Goal: Task Accomplishment & Management: Use online tool/utility

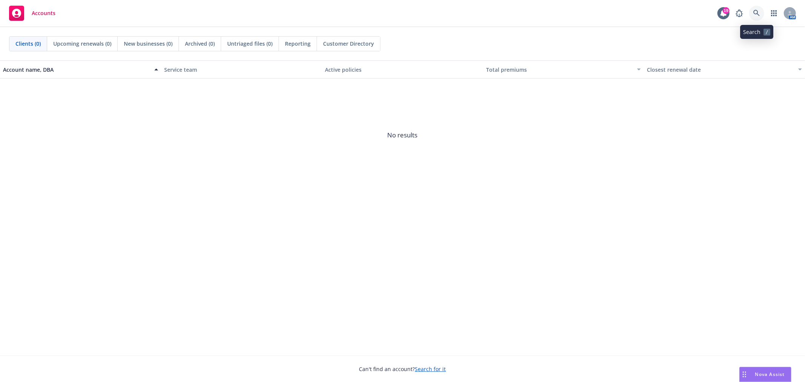
click at [755, 14] on icon at bounding box center [756, 13] width 7 height 7
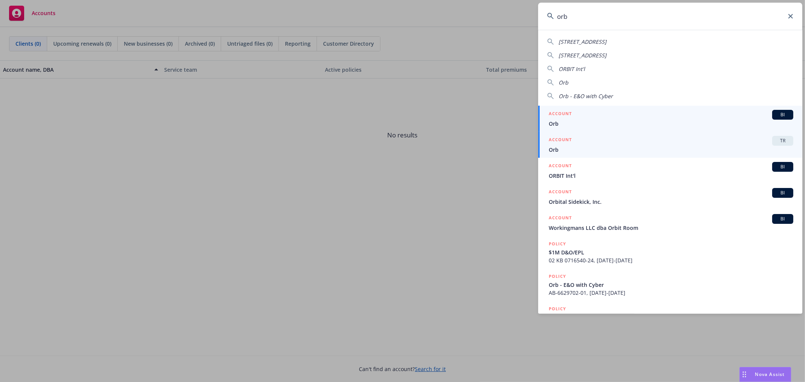
type input "orb"
click at [594, 141] on div "ACCOUNT TR" at bounding box center [670, 141] width 244 height 10
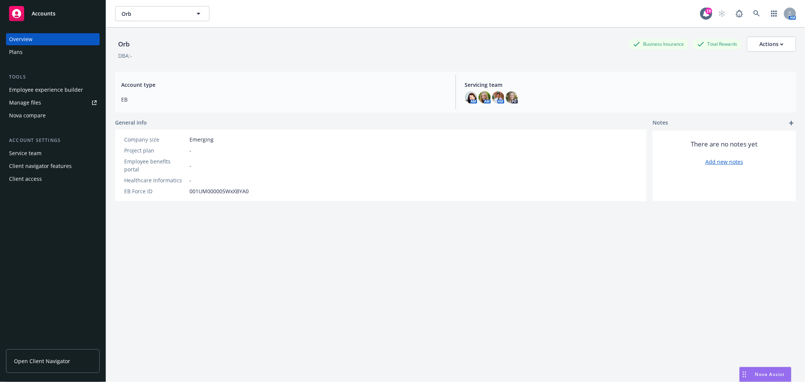
click at [39, 48] on div "Plans" at bounding box center [53, 52] width 88 height 12
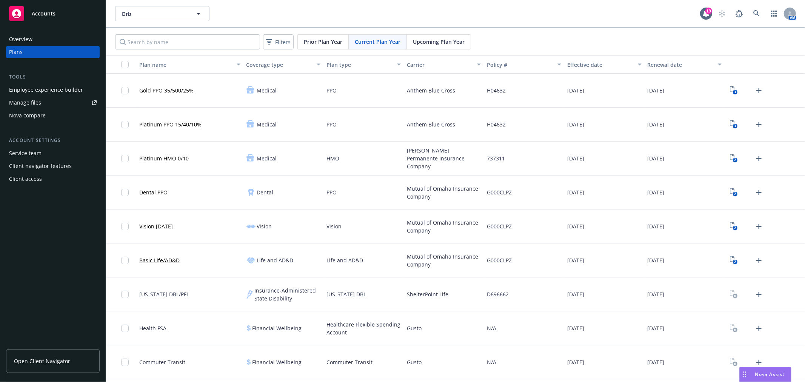
click at [37, 85] on div "Employee experience builder" at bounding box center [46, 90] width 74 height 12
click at [172, 8] on button "Orb" at bounding box center [162, 13] width 94 height 15
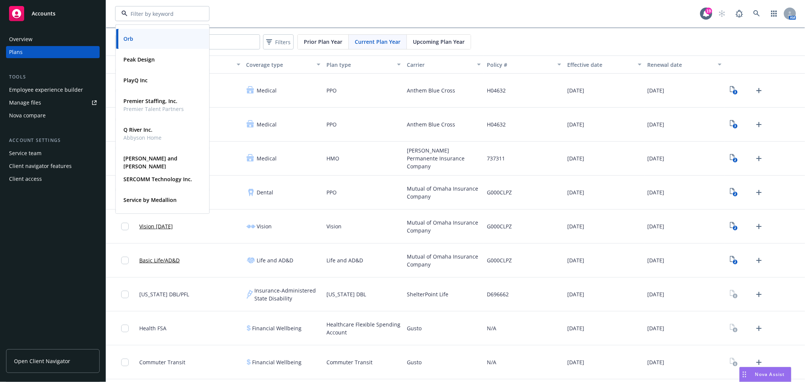
scroll to position [335, 0]
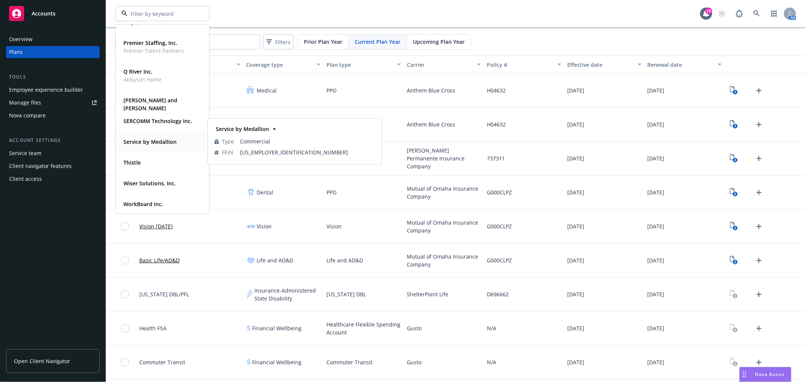
click at [164, 143] on strong "Service by Medallion" at bounding box center [149, 141] width 53 height 7
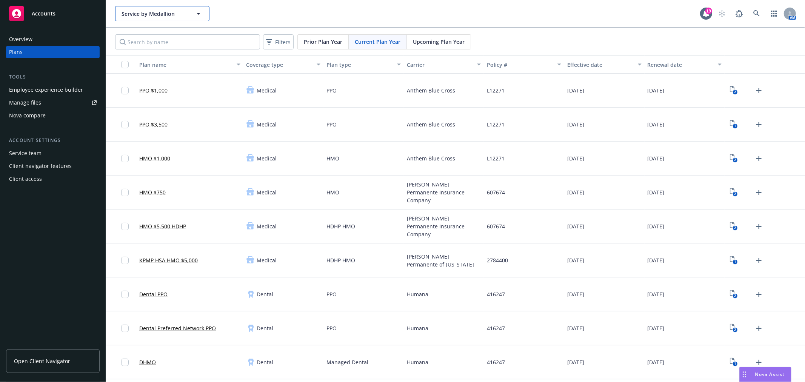
click at [137, 10] on span "Service by Medallion" at bounding box center [153, 14] width 65 height 8
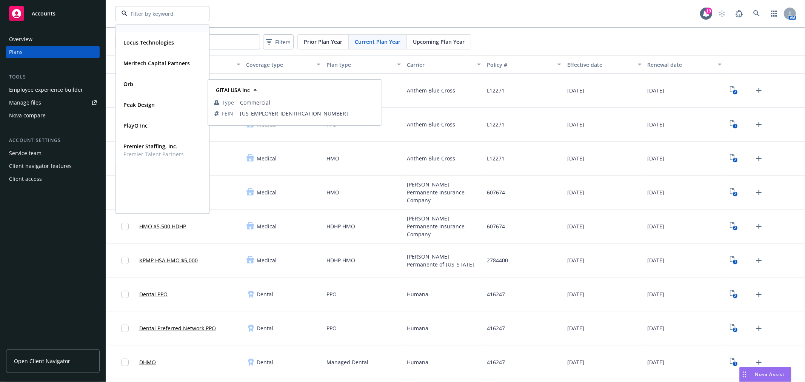
scroll to position [251, 0]
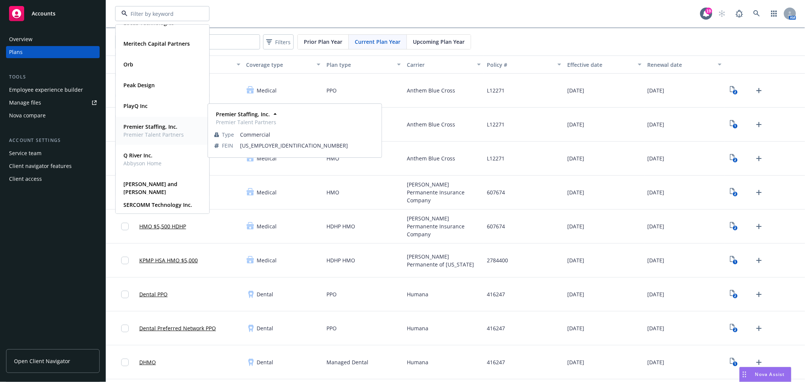
click at [145, 123] on strong "Premier Staffing, Inc." at bounding box center [150, 126] width 54 height 7
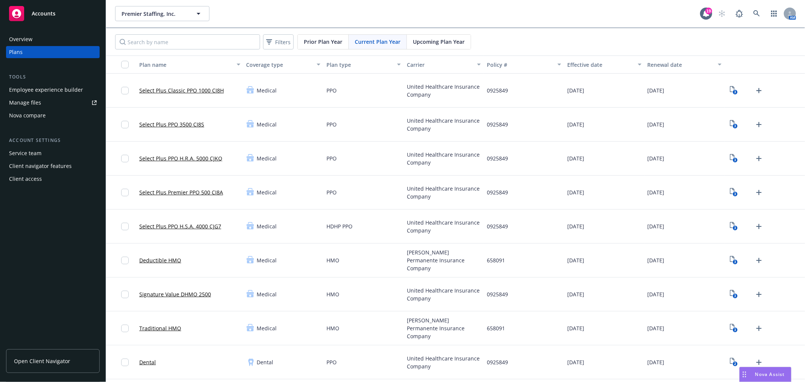
click at [48, 92] on div "Employee experience builder" at bounding box center [46, 90] width 74 height 12
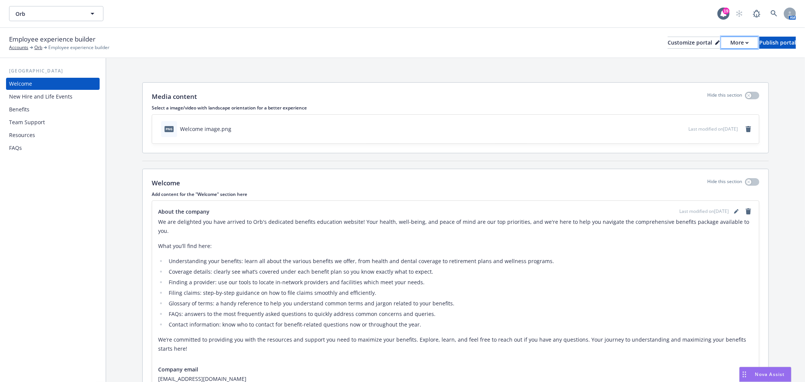
click at [729, 43] on button "More" at bounding box center [739, 43] width 37 height 12
click at [707, 73] on link "Copy portal link" at bounding box center [699, 74] width 69 height 15
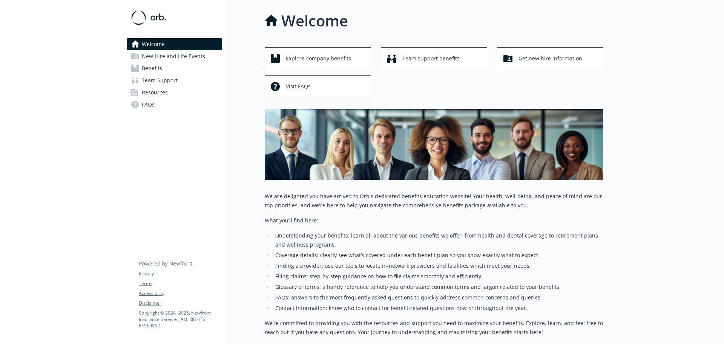
click at [181, 58] on span "New Hire and Life Events" at bounding box center [173, 56] width 63 height 12
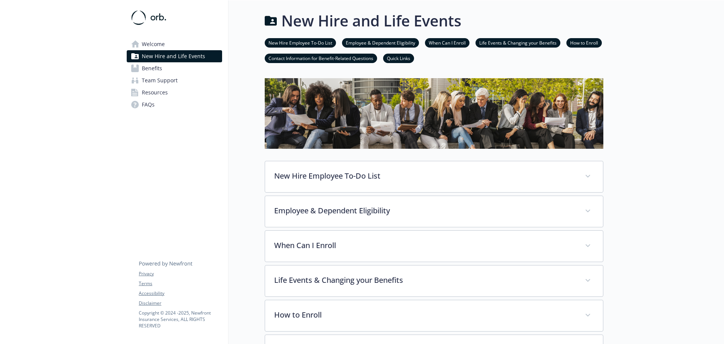
click at [189, 78] on link "Team Support" at bounding box center [174, 80] width 95 height 12
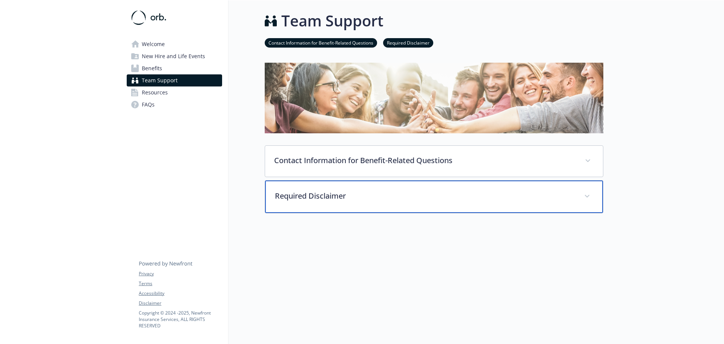
click at [470, 193] on p "Required Disclaimer" at bounding box center [425, 195] width 300 height 11
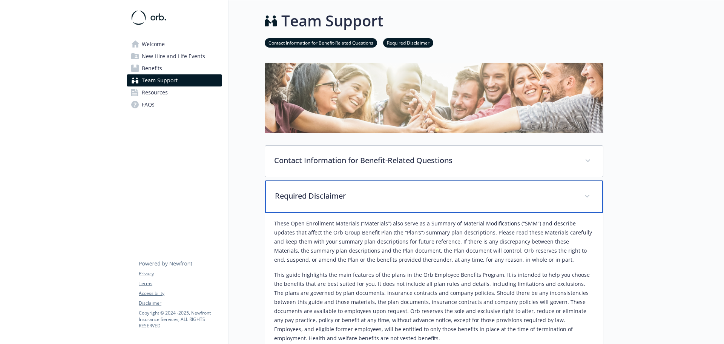
click at [461, 203] on div "Required Disclaimer" at bounding box center [434, 196] width 338 height 32
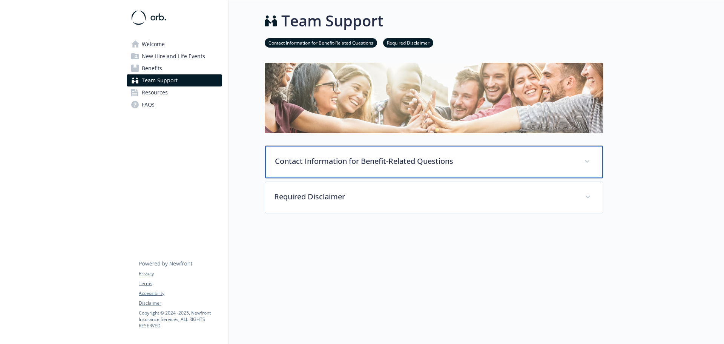
click at [470, 166] on p "Contact Information for Benefit-Related Questions" at bounding box center [425, 160] width 300 height 11
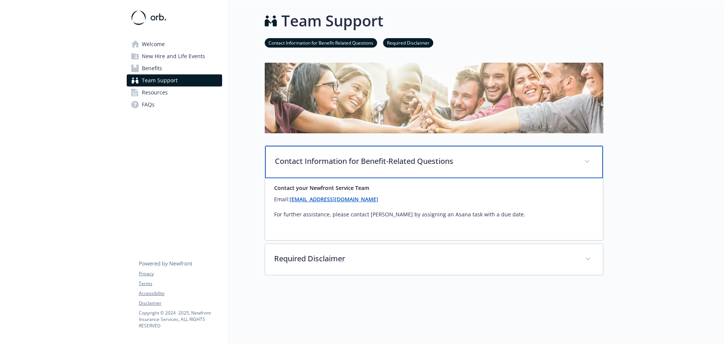
click at [486, 160] on p "Contact Information for Benefit-Related Questions" at bounding box center [425, 160] width 300 height 11
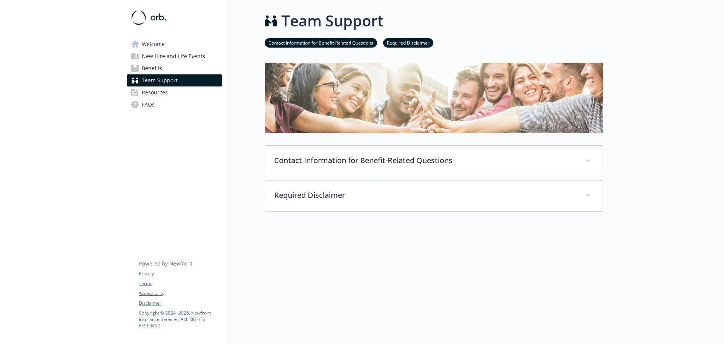
click at [158, 63] on span "Benefits" at bounding box center [152, 68] width 20 height 12
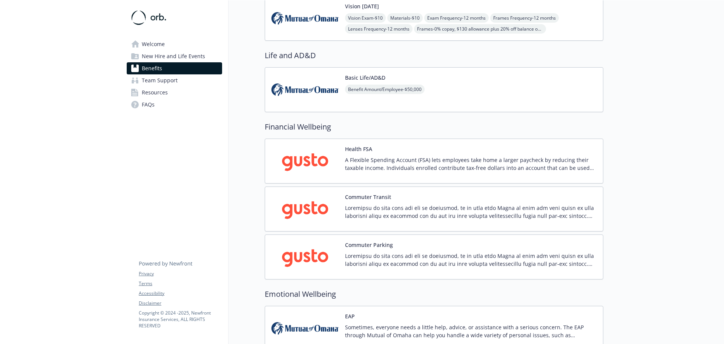
scroll to position [393, 0]
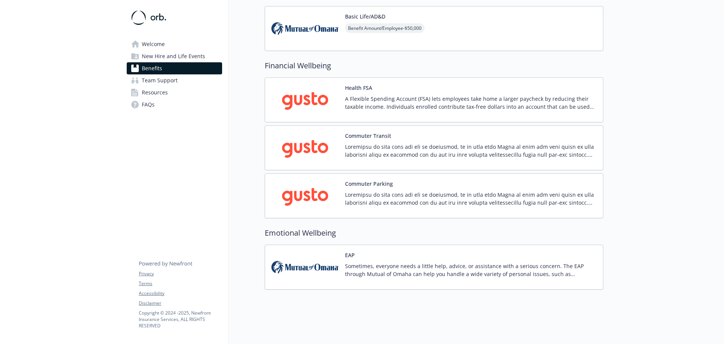
click at [147, 93] on span "Resources" at bounding box center [155, 92] width 26 height 12
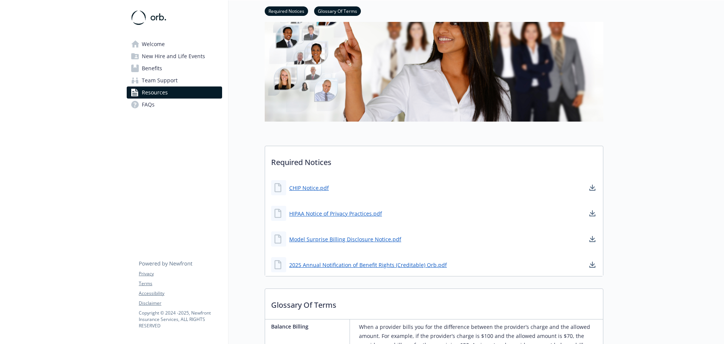
scroll to position [151, 0]
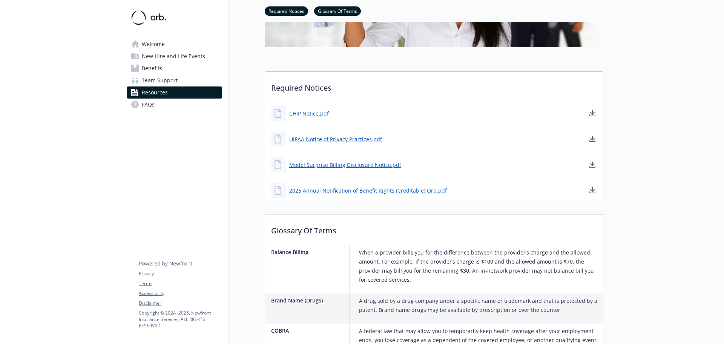
click at [160, 106] on link "FAQs" at bounding box center [174, 104] width 95 height 12
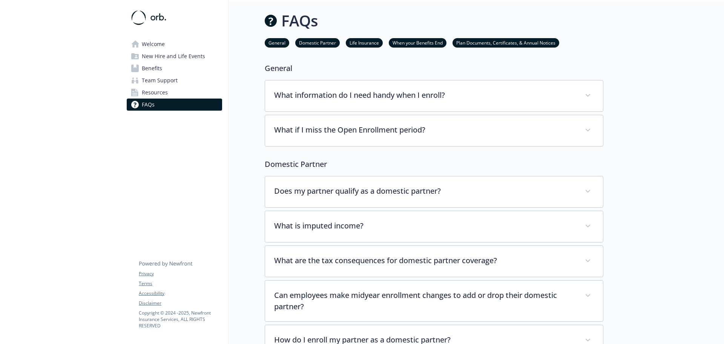
click at [179, 45] on link "Welcome" at bounding box center [174, 44] width 95 height 12
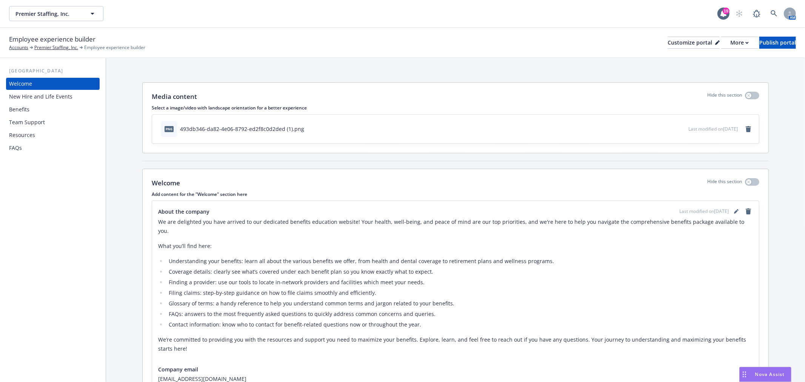
click at [40, 110] on div "Benefits" at bounding box center [53, 109] width 88 height 12
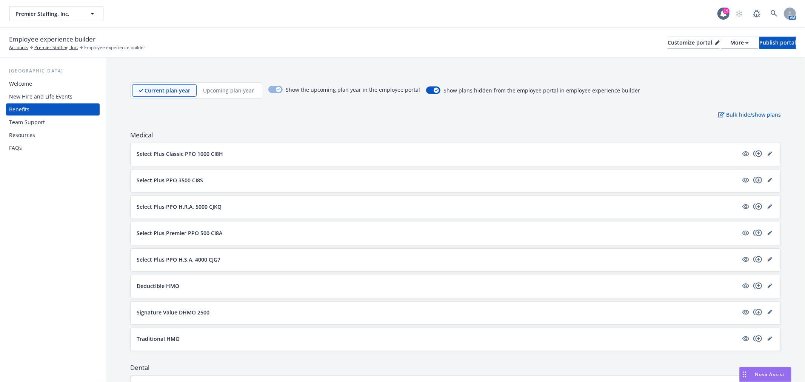
click at [32, 83] on div "Welcome" at bounding box center [53, 84] width 88 height 12
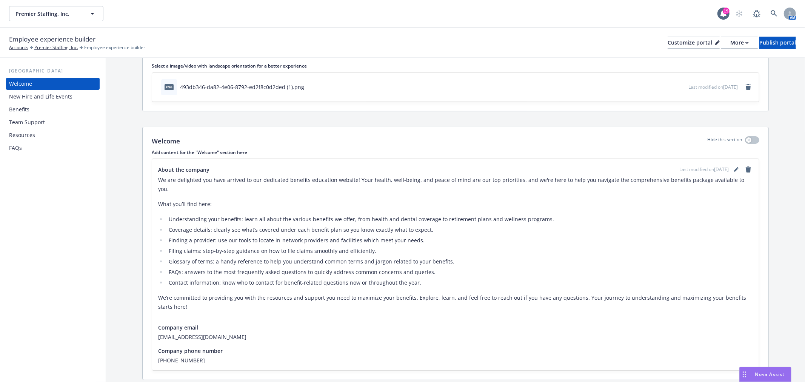
scroll to position [58, 0]
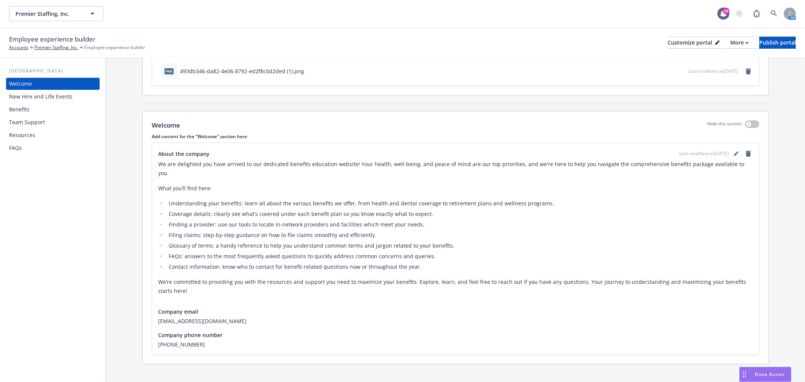
click at [46, 95] on div "New Hire and Life Events" at bounding box center [40, 97] width 63 height 12
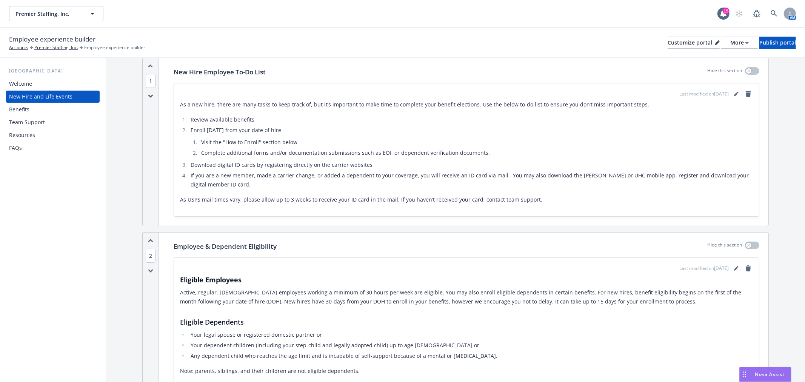
scroll to position [126, 0]
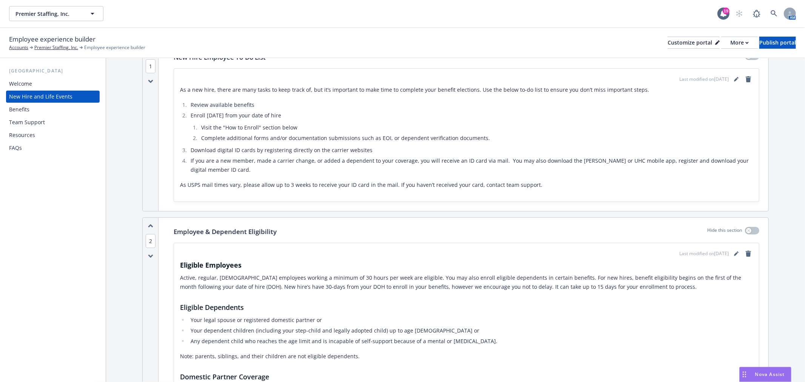
click at [62, 108] on div "Benefits" at bounding box center [53, 109] width 88 height 12
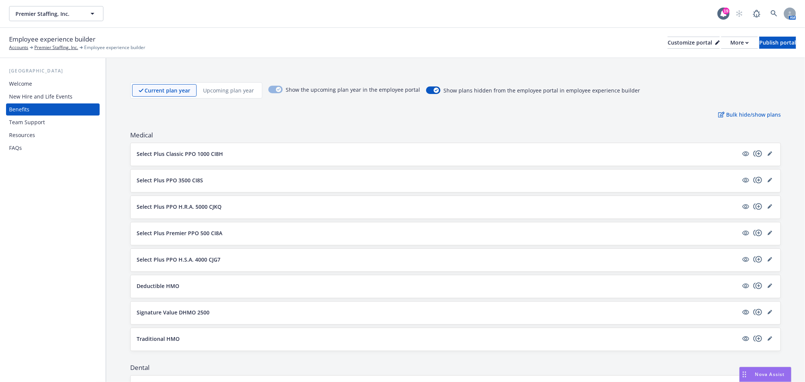
click at [53, 83] on div "Welcome" at bounding box center [53, 84] width 88 height 12
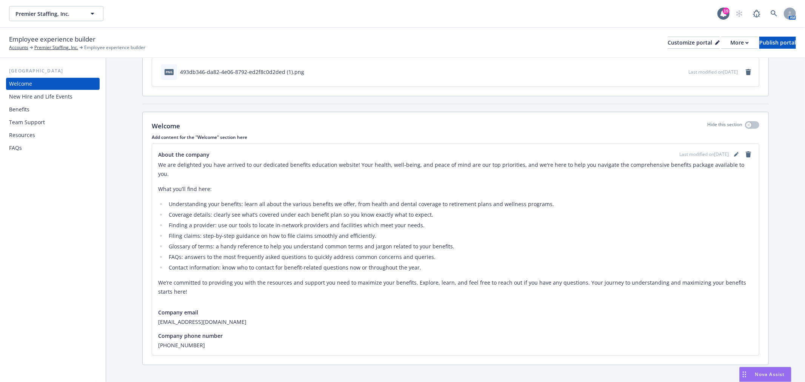
scroll to position [58, 0]
click at [745, 43] on icon "button" at bounding box center [746, 42] width 3 height 3
click at [693, 59] on link "Copy preview link" at bounding box center [699, 59] width 69 height 15
click at [731, 156] on link "editPencil" at bounding box center [735, 153] width 9 height 9
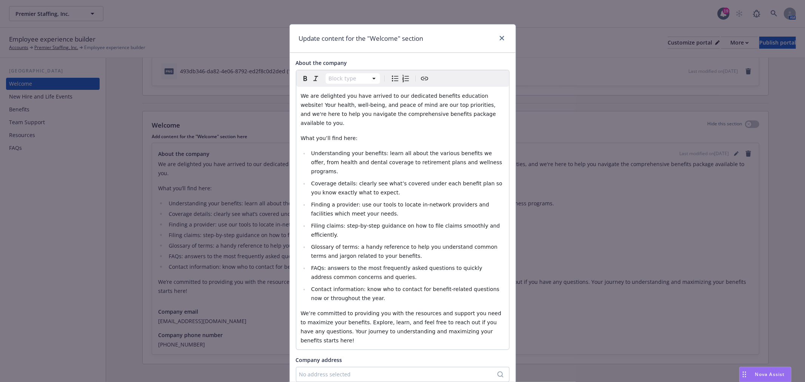
select select
drag, startPoint x: 501, startPoint y: 207, endPoint x: 306, endPoint y: 204, distance: 194.3
click at [309, 221] on li "Filing claims: step-by-step guidance on how to file claims smoothly and efficie…" at bounding box center [406, 230] width 195 height 18
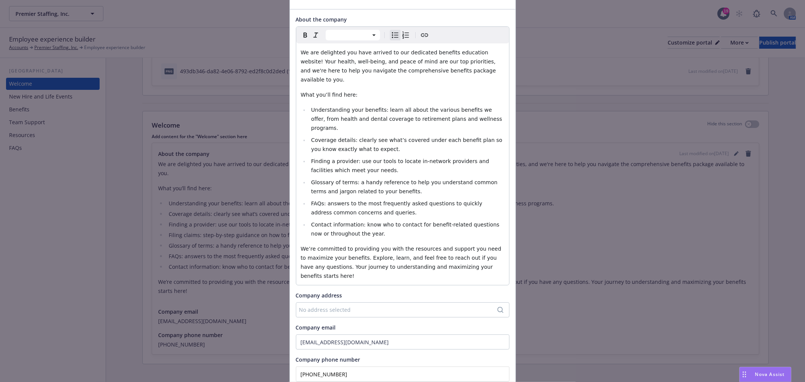
scroll to position [80, 0]
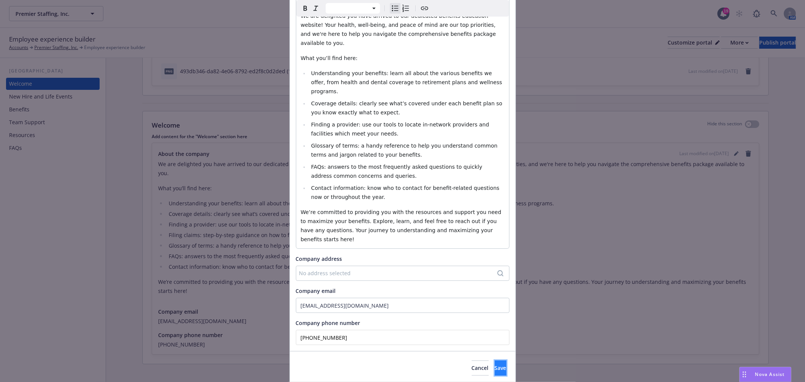
click at [495, 360] on button "Save" at bounding box center [501, 367] width 12 height 15
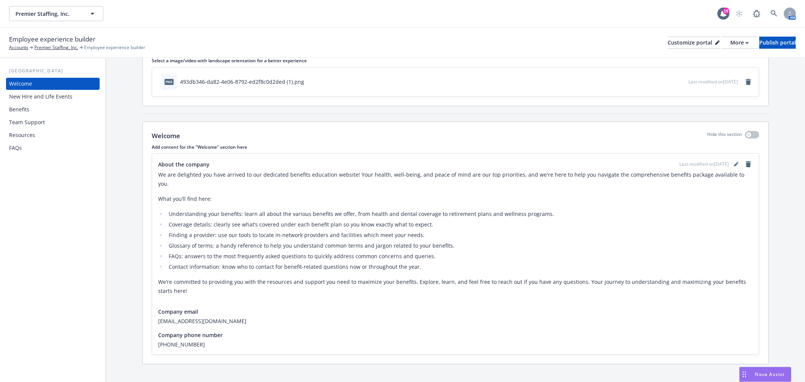
click at [37, 97] on div "New Hire and Life Events" at bounding box center [40, 97] width 63 height 12
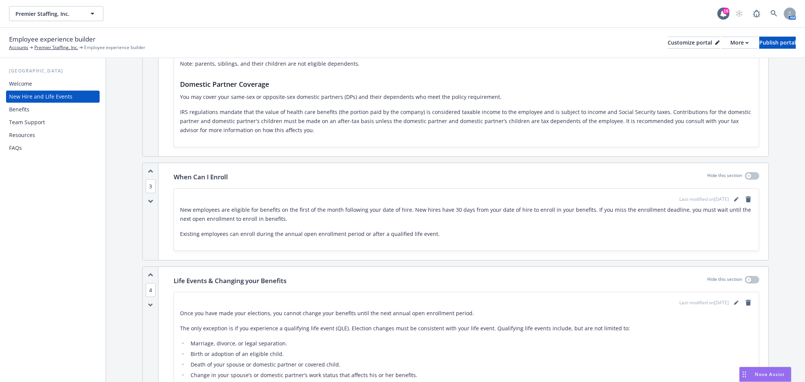
scroll to position [503, 0]
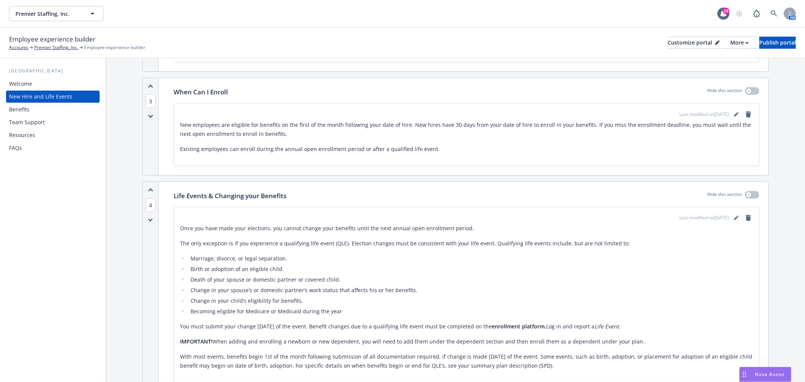
click at [38, 114] on div "Benefits" at bounding box center [53, 109] width 88 height 12
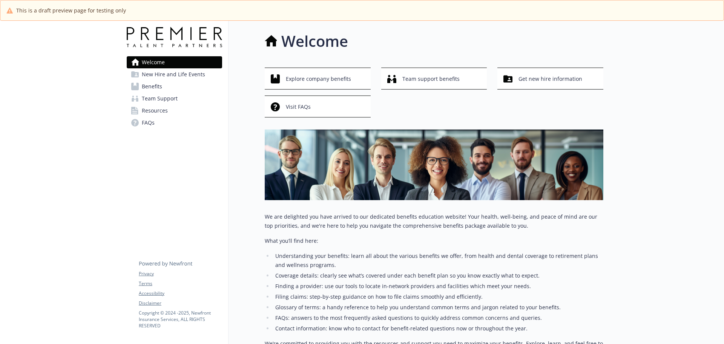
scroll to position [38, 0]
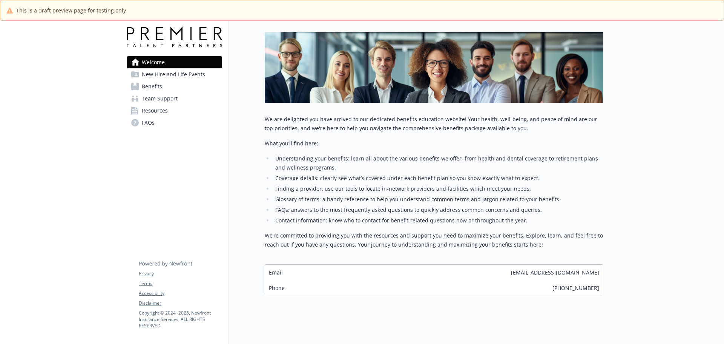
scroll to position [109, 0]
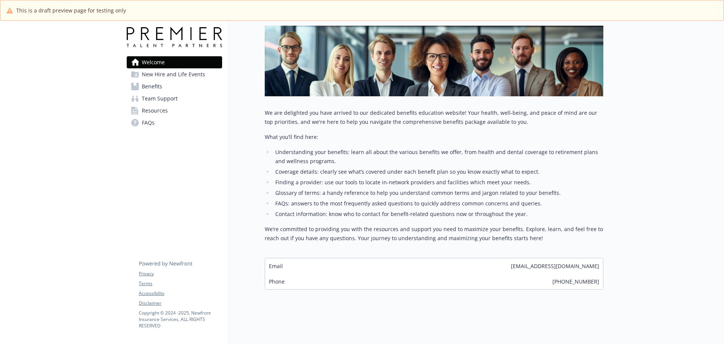
click at [180, 88] on link "Benefits" at bounding box center [174, 86] width 95 height 12
